Goal: Information Seeking & Learning: Learn about a topic

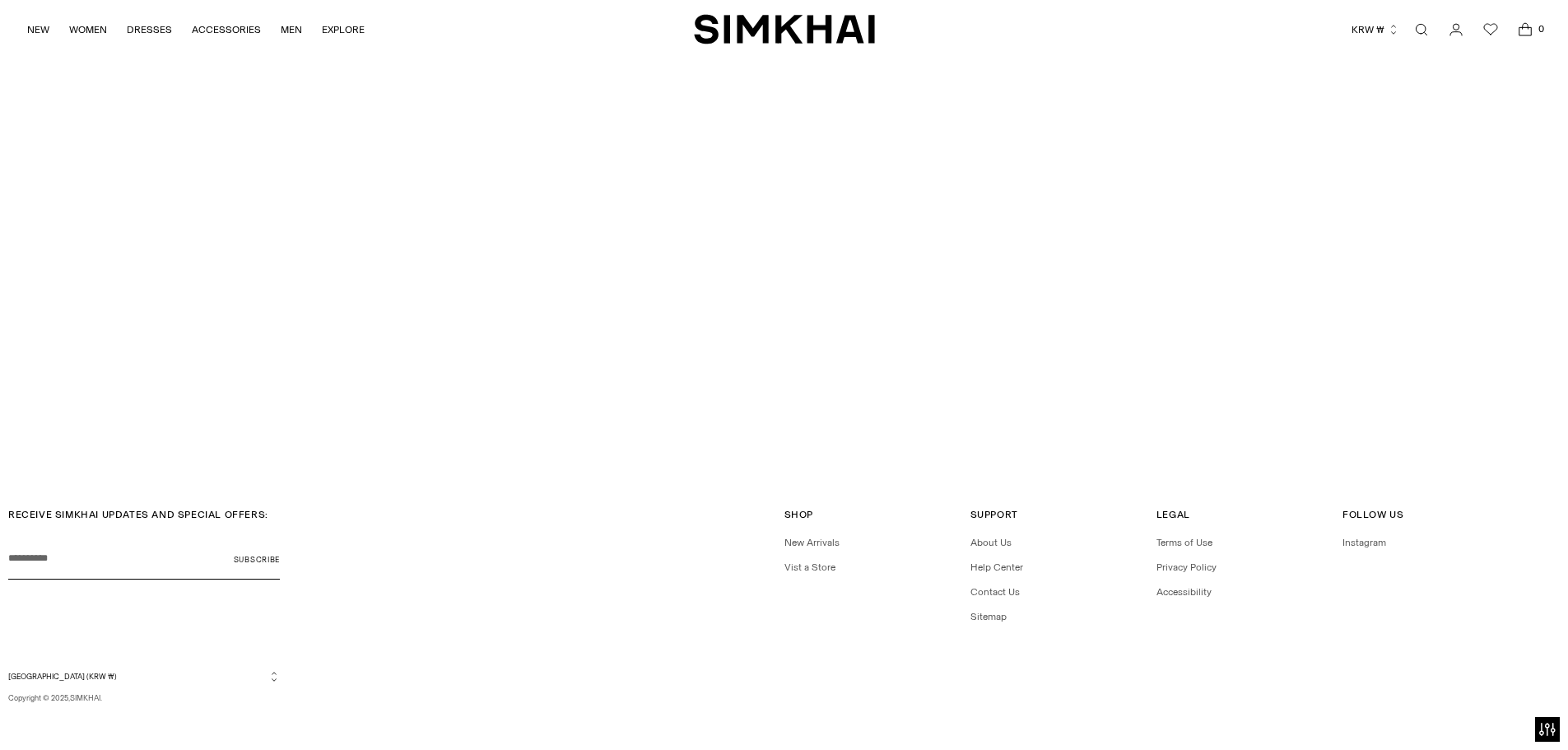
scroll to position [5663, 0]
click at [994, 539] on link "About Us" at bounding box center [991, 536] width 41 height 12
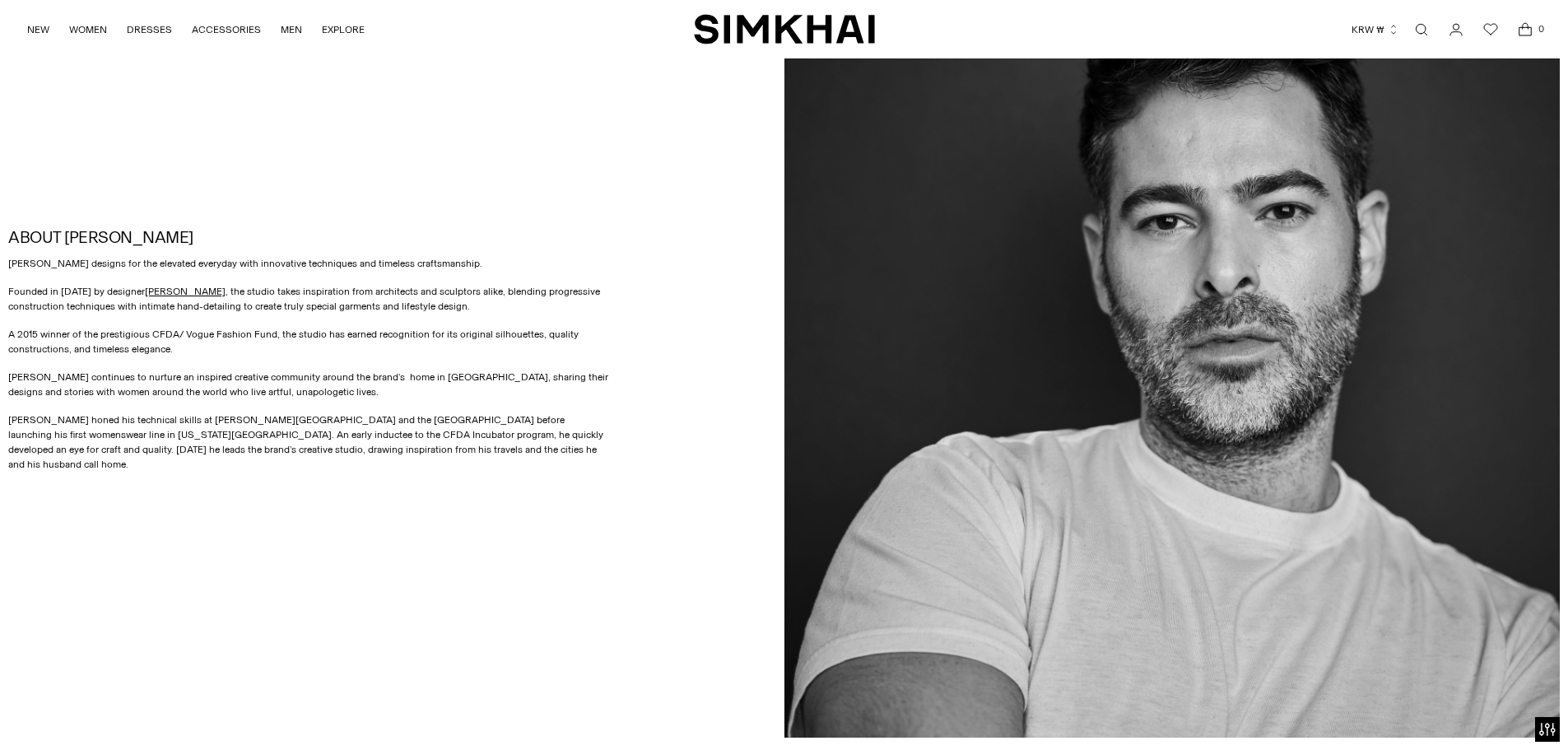
scroll to position [1043, 0]
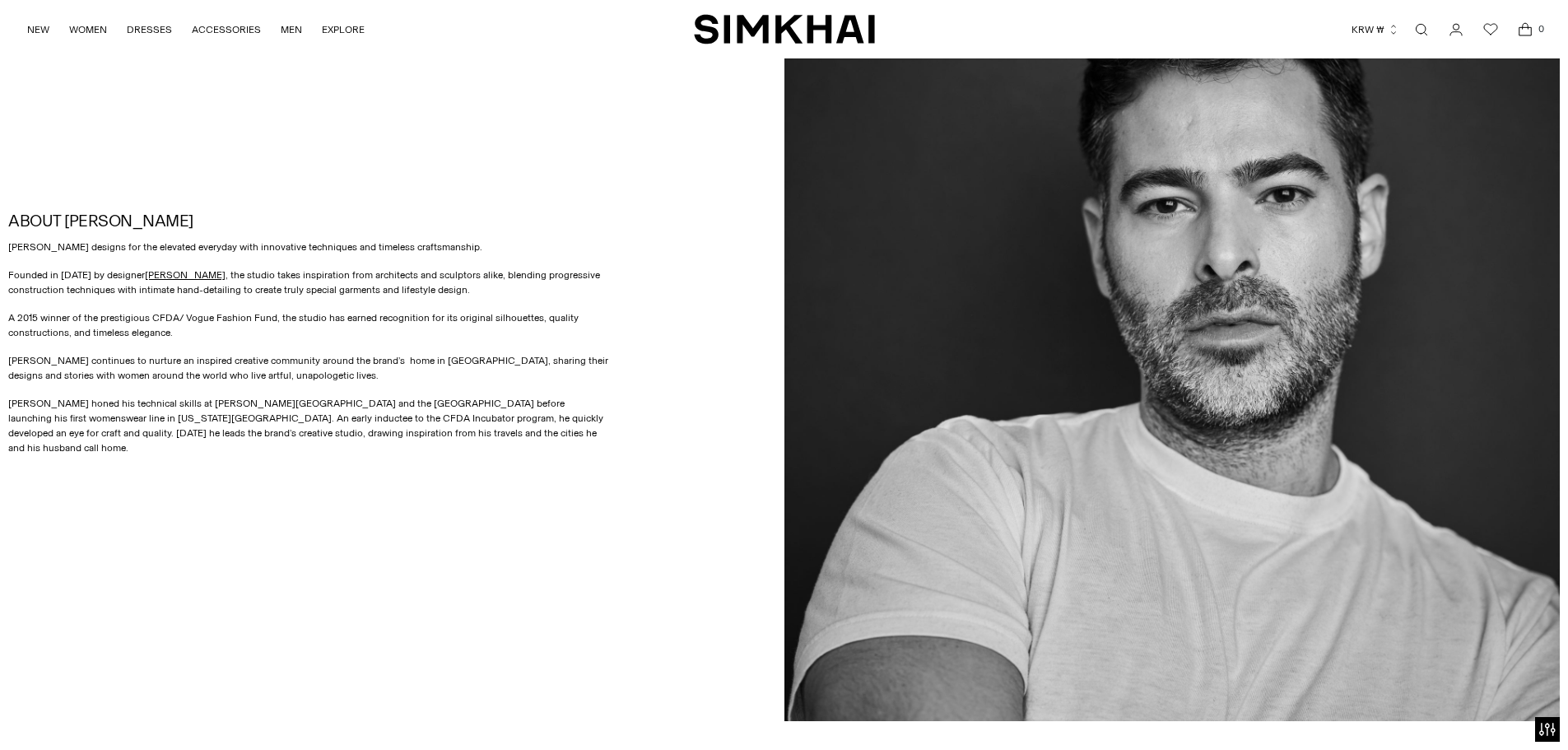
drag, startPoint x: 14, startPoint y: 229, endPoint x: 563, endPoint y: 446, distance: 590.3
click at [563, 446] on div "ABOUT [PERSON_NAME] [PERSON_NAME] designs for the elevated everyday with innova…" at bounding box center [363, 332] width 711 height 243
copy div "ABOUT SIMKHAI SIMKHAI designs for the elevated everyday with innovative techniq…"
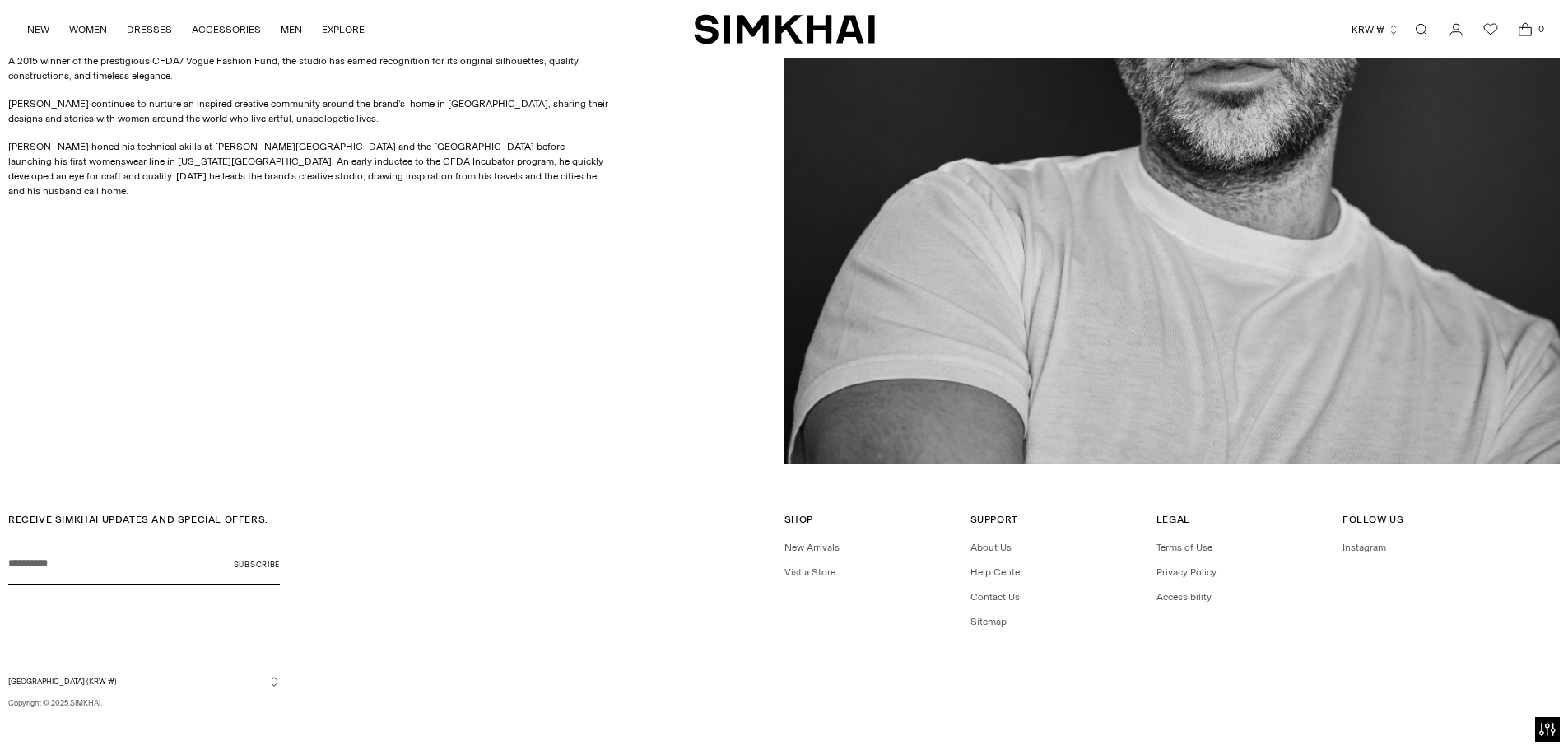
scroll to position [1311, 0]
